Goal: Task Accomplishment & Management: Complete application form

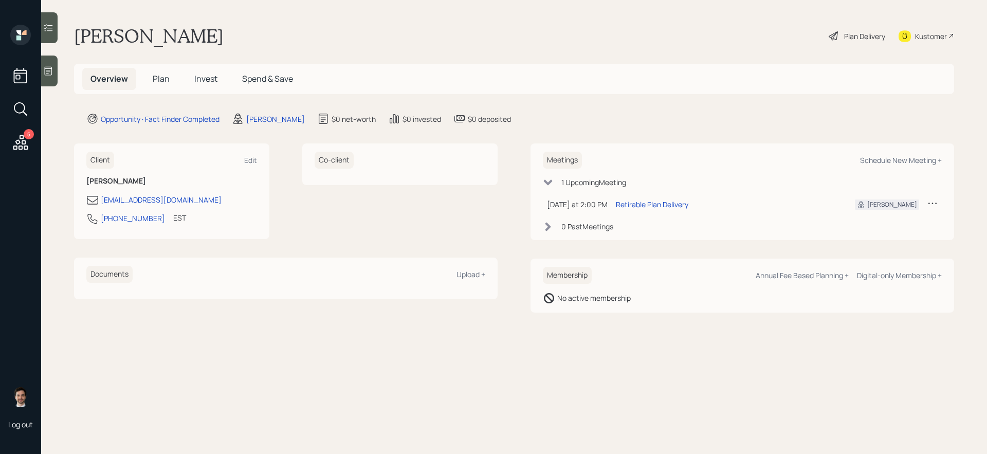
click at [163, 76] on span "Plan" at bounding box center [161, 78] width 17 height 11
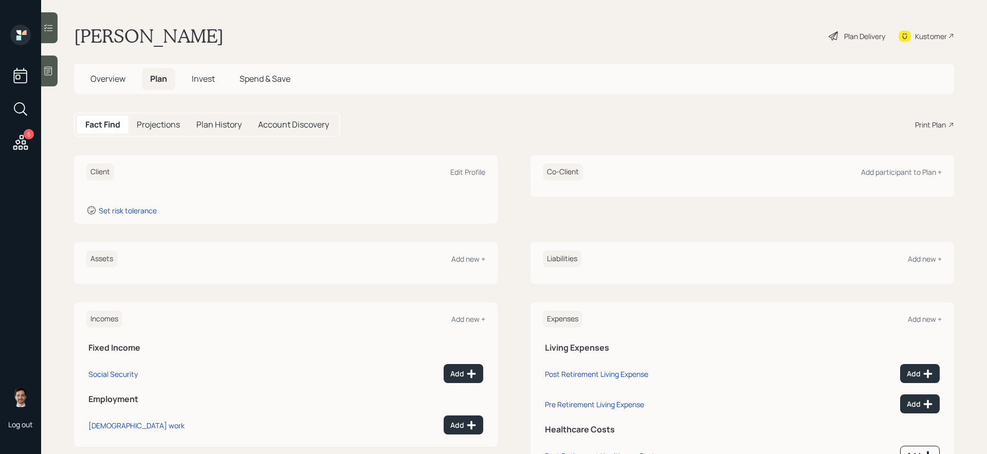
scroll to position [48, 0]
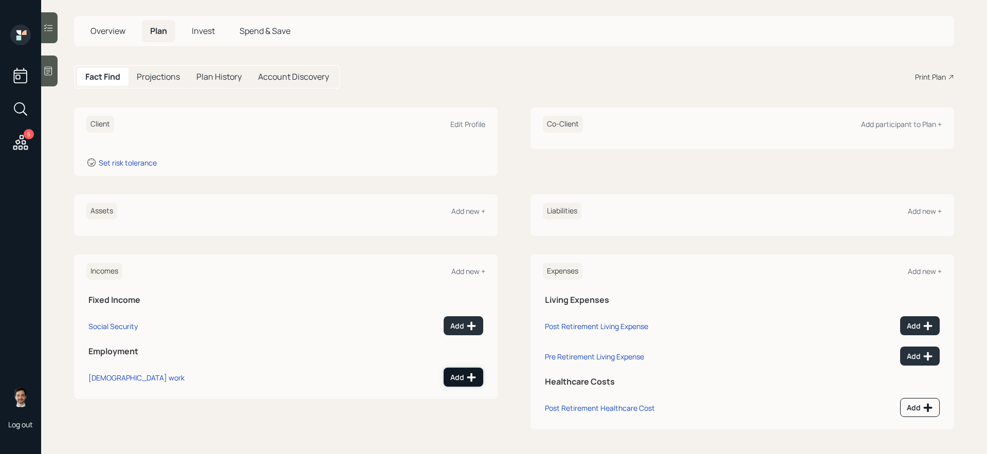
click at [461, 378] on div "Add" at bounding box center [463, 377] width 26 height 10
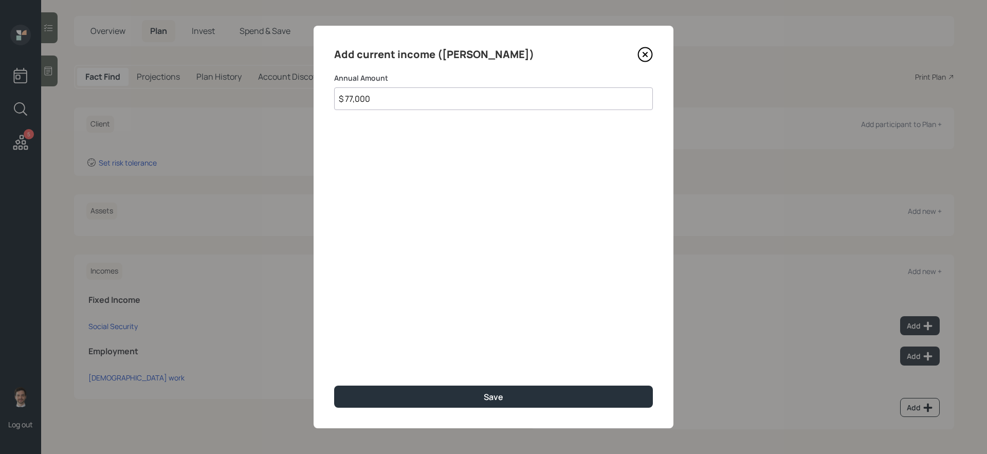
type input "$ 77,000"
click at [334, 386] on button "Save" at bounding box center [493, 397] width 319 height 22
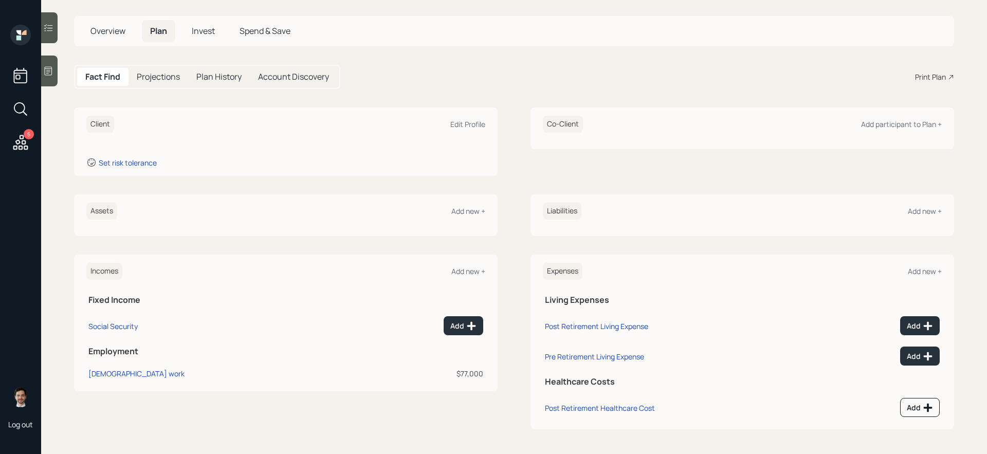
click at [519, 181] on div "Client Edit Profile Set risk tolerance Co-Client Add participant to Plan + Asse…" at bounding box center [514, 268] width 880 height 322
click at [470, 207] on div "Add new +" at bounding box center [468, 211] width 34 height 10
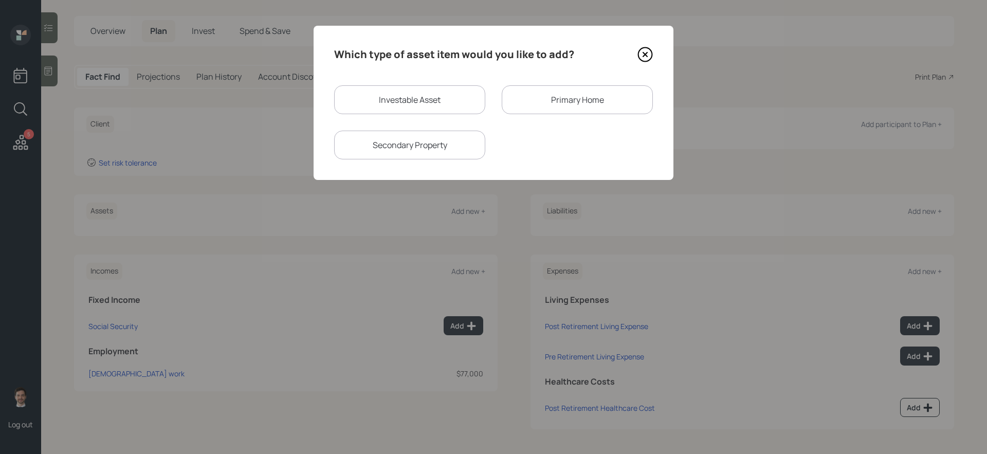
click at [439, 105] on div "Investable Asset" at bounding box center [409, 99] width 151 height 29
select select "taxable"
select select "balanced"
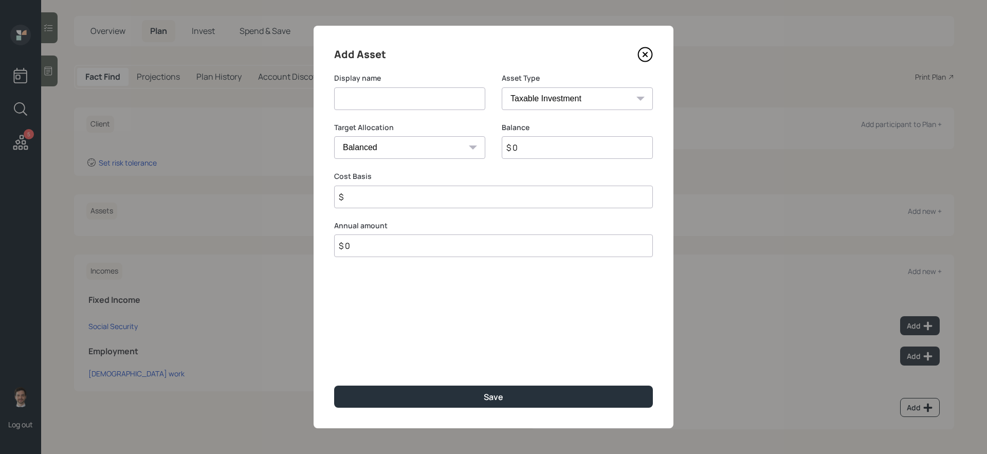
click at [435, 104] on input at bounding box center [409, 98] width 151 height 23
type input "P"
type input "Former 401k"
select select "ira"
type input "$ 205,000"
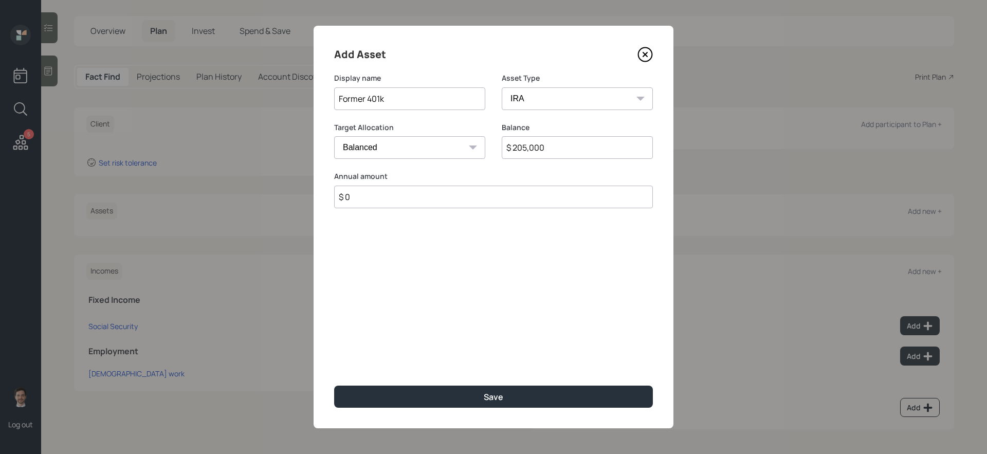
type input "$ 0"
click at [334, 386] on button "Save" at bounding box center [493, 397] width 319 height 22
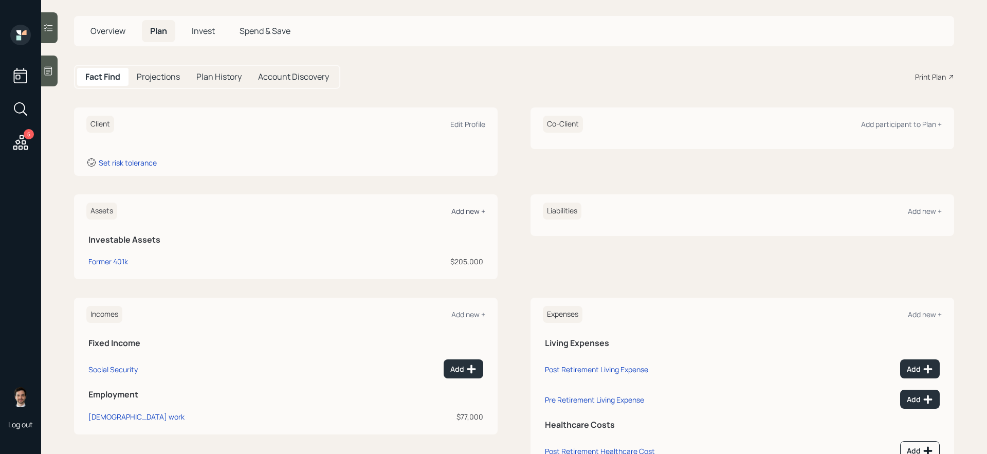
click at [481, 213] on div "Add new +" at bounding box center [468, 211] width 34 height 10
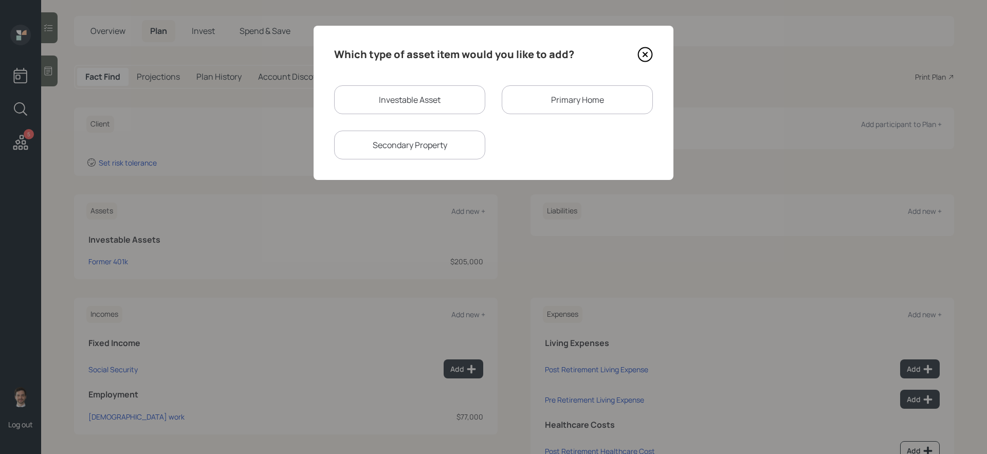
click at [466, 112] on div "Investable Asset" at bounding box center [409, 99] width 151 height 29
select select "taxable"
select select "balanced"
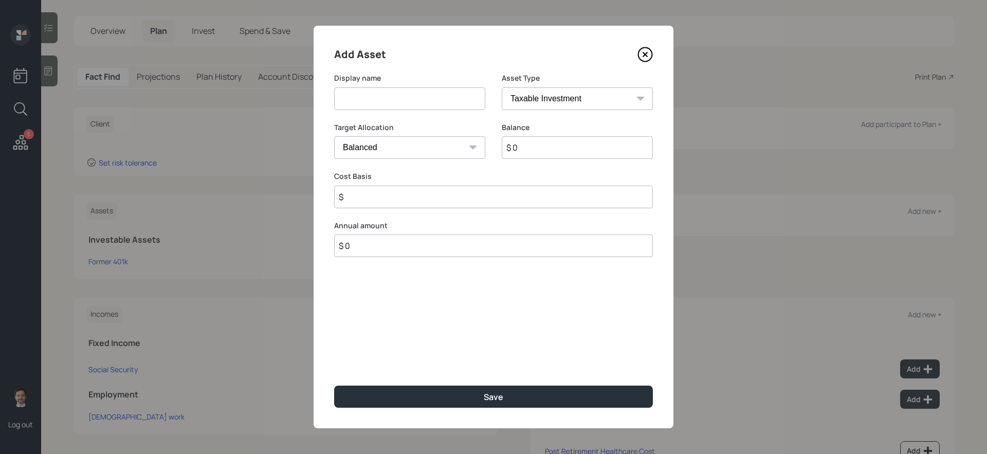
click at [456, 104] on input at bounding box center [409, 98] width 151 height 23
type input "Savings"
select select "emergency_fund"
type input "$ 6,000"
click at [334, 386] on button "Save" at bounding box center [493, 397] width 319 height 22
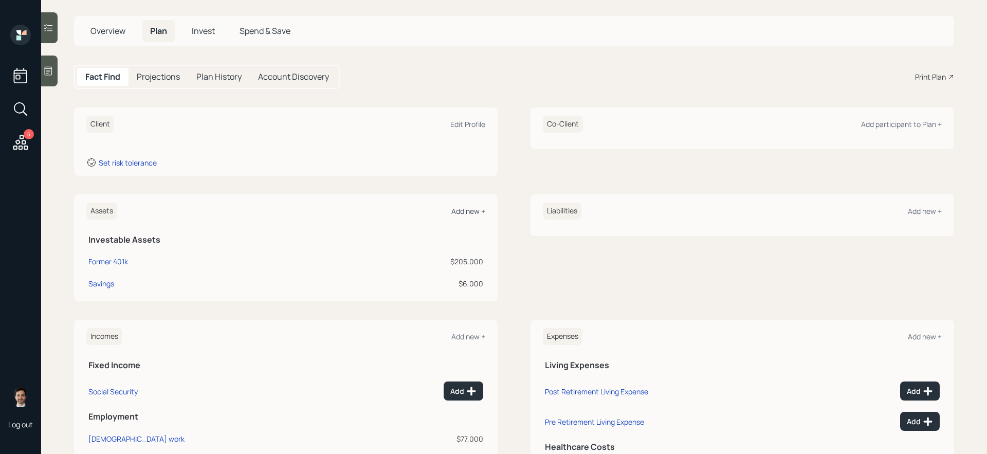
click at [474, 211] on div "Add new +" at bounding box center [468, 211] width 34 height 10
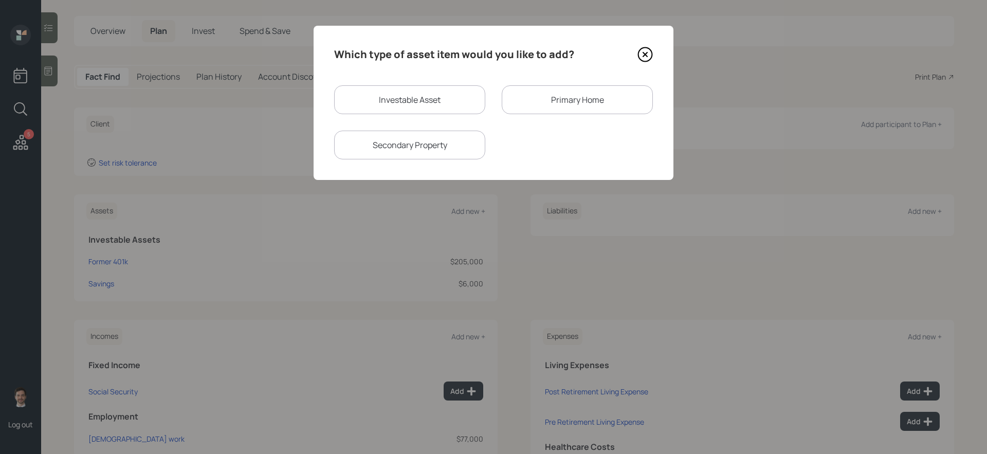
click at [552, 98] on div "Primary Home" at bounding box center [577, 99] width 151 height 29
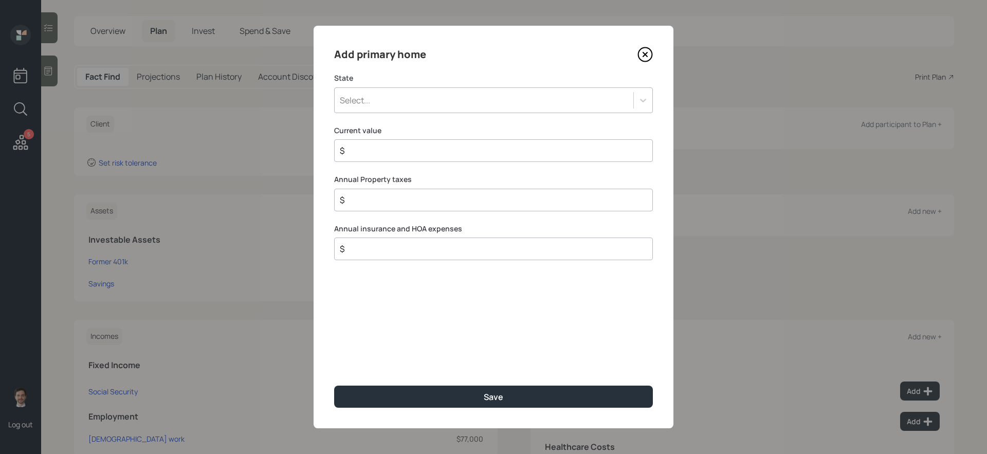
click at [453, 102] on div "Select..." at bounding box center [484, 100] width 299 height 17
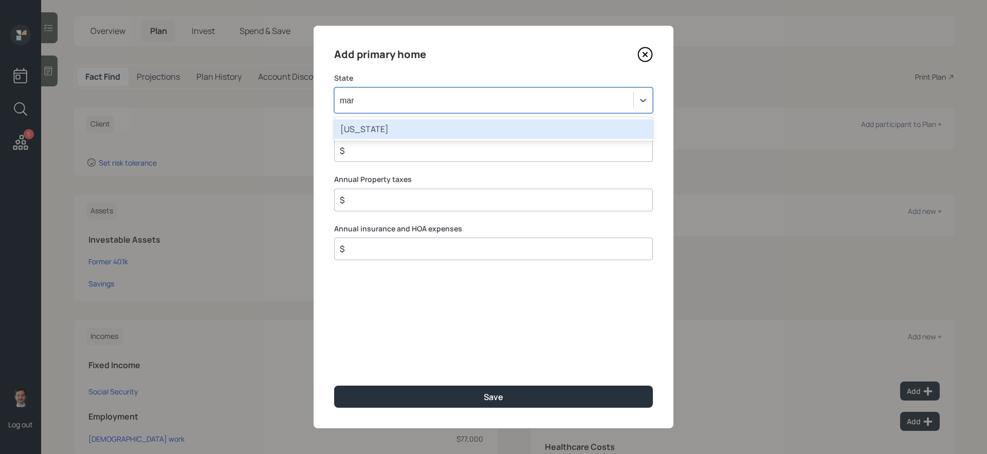
type input "mary"
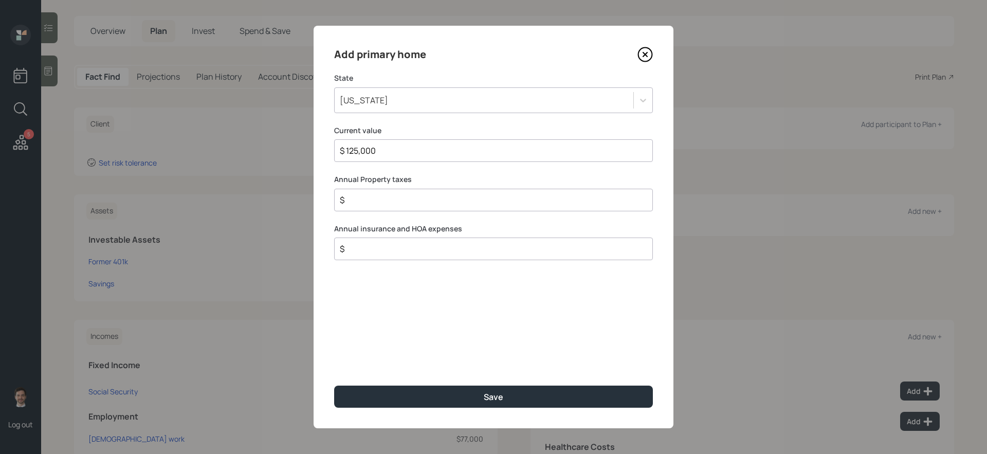
type input "$ 125,000"
click at [334, 386] on button "Save" at bounding box center [493, 397] width 319 height 22
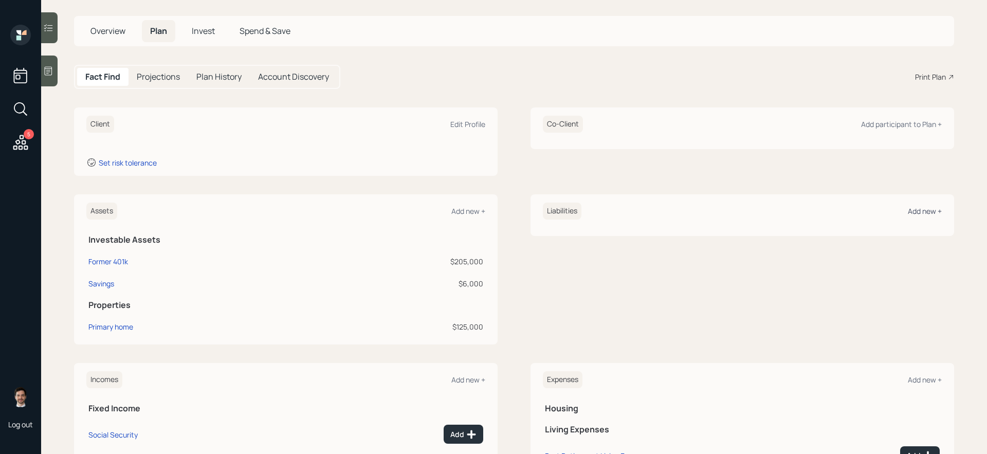
click at [931, 211] on div "Add new +" at bounding box center [925, 211] width 34 height 10
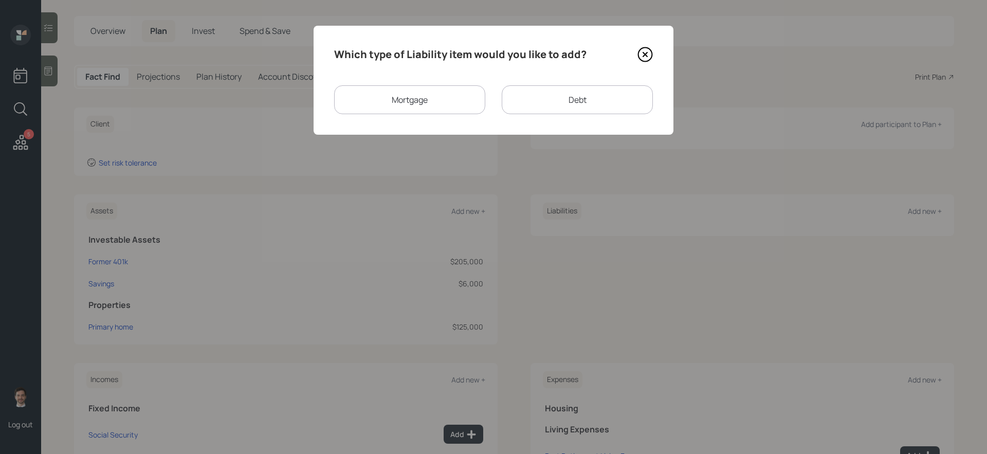
click at [457, 100] on div "Mortgage" at bounding box center [409, 99] width 151 height 29
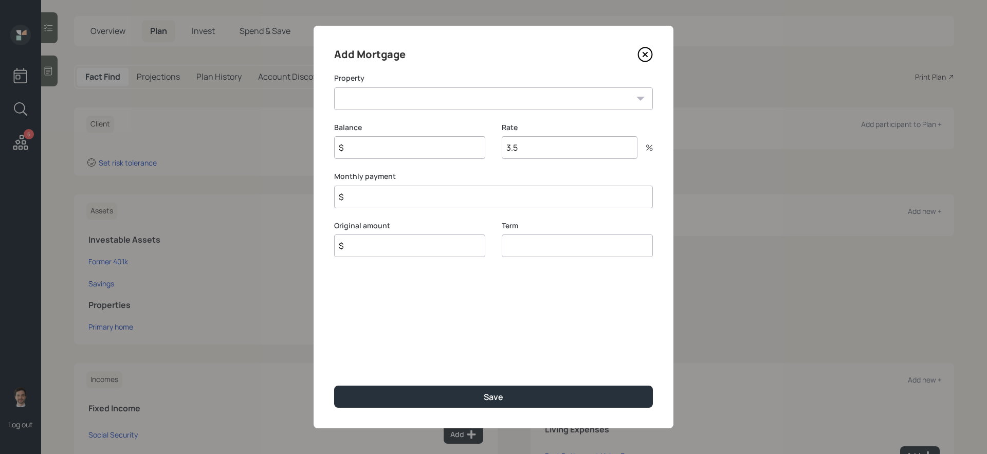
click at [415, 96] on select "MD Primary home" at bounding box center [493, 98] width 319 height 23
select select "a7c4d131-0955-43da-a6a5-fa43f7ce9b22"
click at [334, 87] on select "MD Primary home" at bounding box center [493, 98] width 319 height 23
type input "$ 65,000"
type input "$ 700"
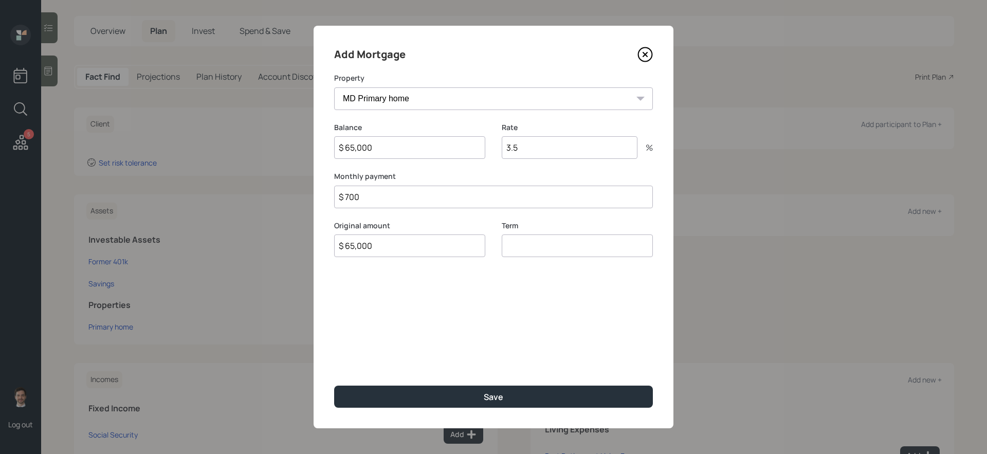
type input "$ 65,000"
type input "30"
click at [334, 386] on button "Save" at bounding box center [493, 397] width 319 height 22
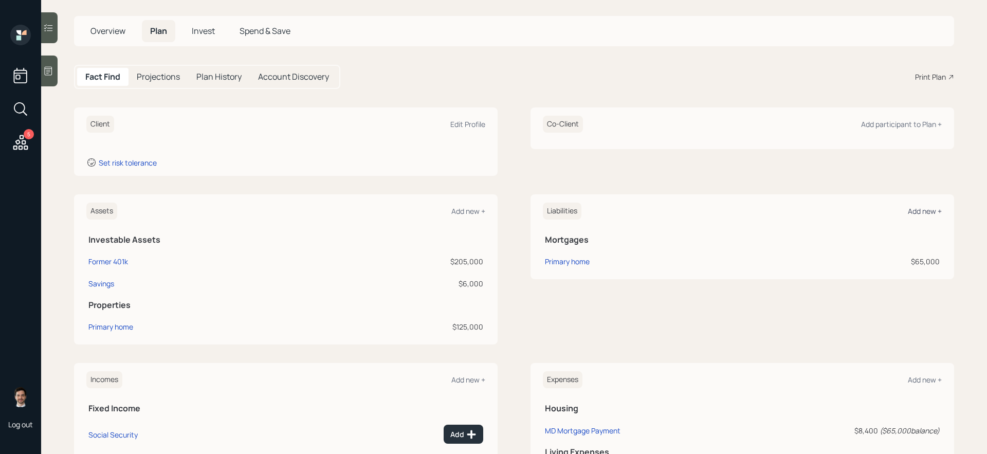
click at [930, 207] on div "Add new +" at bounding box center [925, 211] width 34 height 10
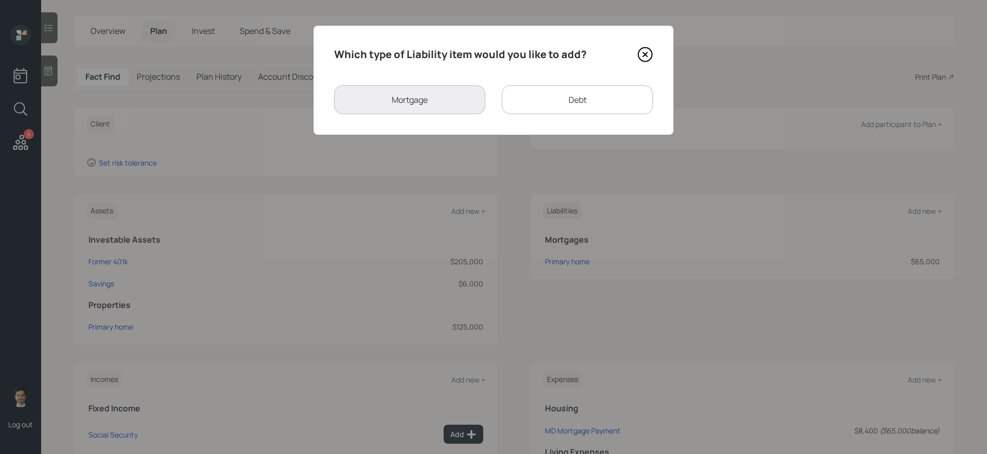
click at [557, 98] on div "Debt" at bounding box center [577, 99] width 151 height 29
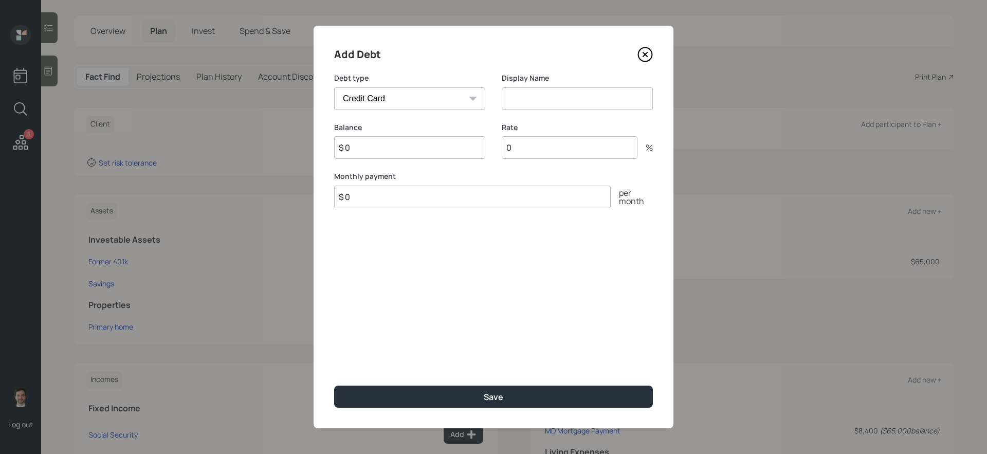
click at [404, 104] on select "Car Credit Card Medical Student Other" at bounding box center [409, 98] width 151 height 23
select select "other"
click at [334, 87] on select "Car Credit Card Medical Student Other" at bounding box center [409, 98] width 151 height 23
click at [553, 95] on input at bounding box center [577, 98] width 151 height 23
type input "Personal Loan"
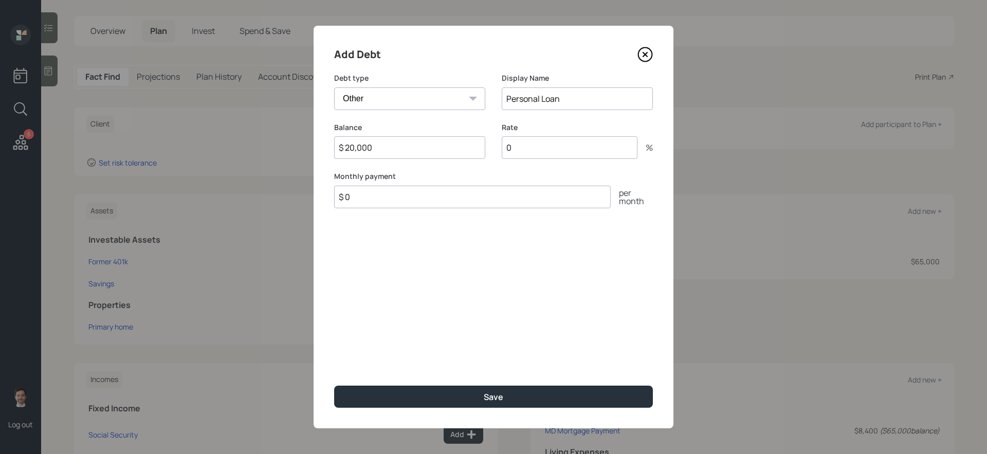
type input "$ 20,000"
type input "$ 600"
click at [334, 386] on button "Save" at bounding box center [493, 397] width 319 height 22
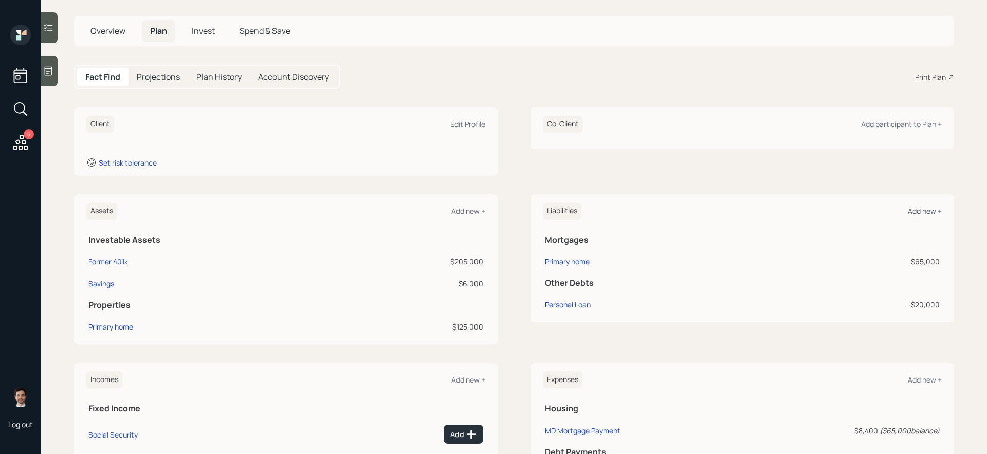
click at [927, 206] on div "Add new +" at bounding box center [925, 211] width 34 height 10
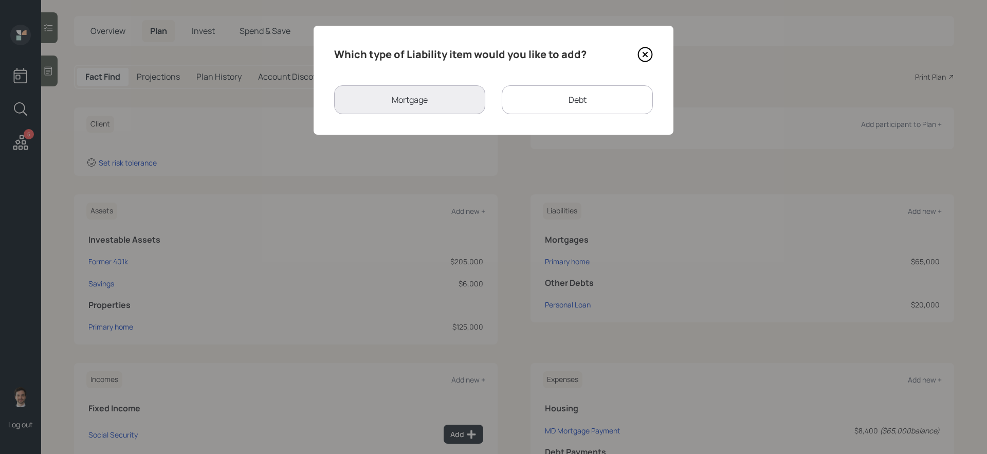
click at [550, 102] on div "Debt" at bounding box center [577, 99] width 151 height 29
select select "credit_card"
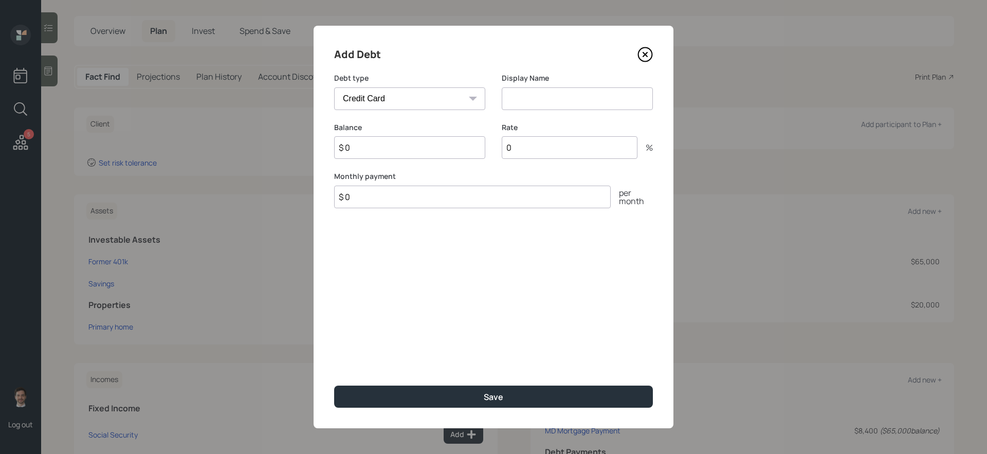
click at [513, 95] on input at bounding box center [577, 98] width 151 height 23
type input "CC Debt"
type input "$ 6,000"
type input "$ 600"
click at [334, 386] on button "Save" at bounding box center [493, 397] width 319 height 22
